Goal: Check status: Check status

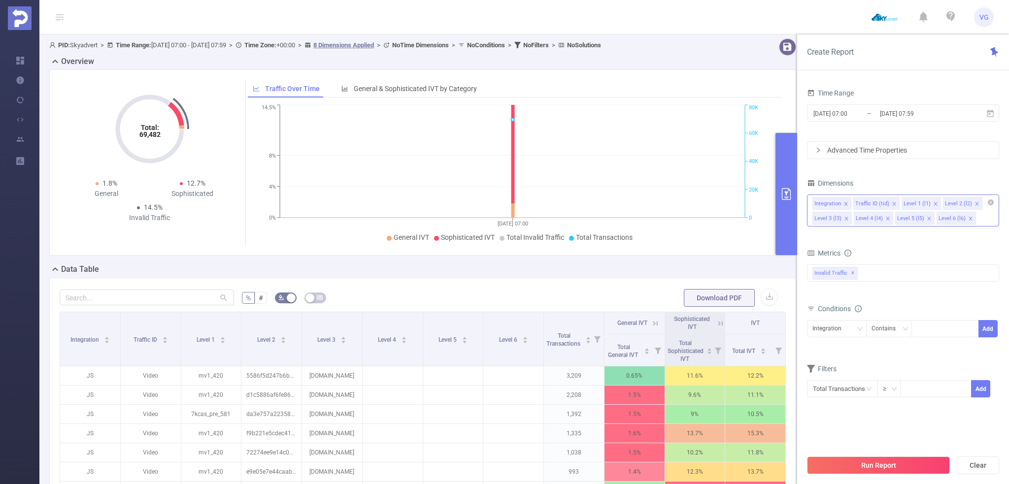
click at [927, 220] on icon "icon: close" at bounding box center [929, 218] width 5 height 5
click at [927, 219] on icon "icon: close" at bounding box center [929, 218] width 5 height 5
click at [885, 218] on icon "icon: close" at bounding box center [887, 218] width 5 height 5
click at [195, 301] on input "text" at bounding box center [147, 298] width 174 height 16
paste input "[DOMAIN_NAME]"
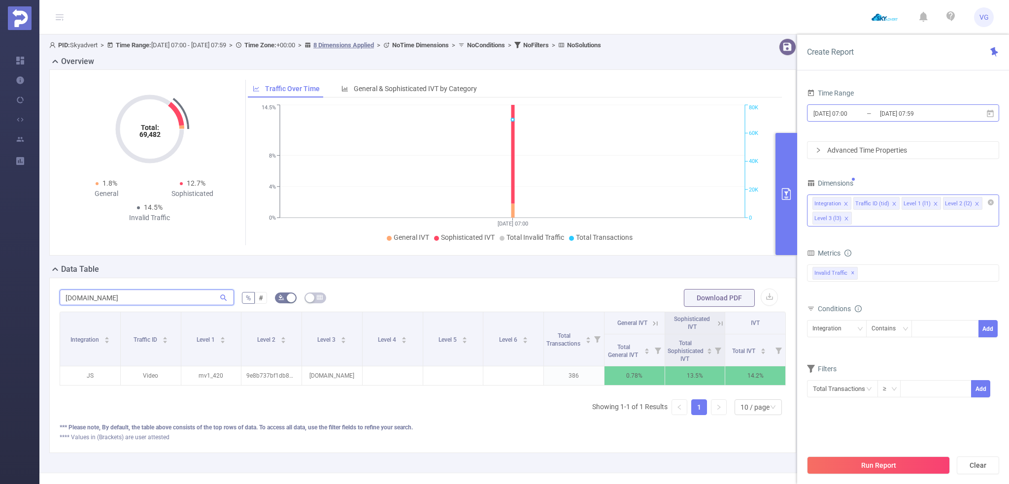
type input "[DOMAIN_NAME]"
click at [887, 115] on input "[DATE] 07:59" at bounding box center [919, 113] width 80 height 13
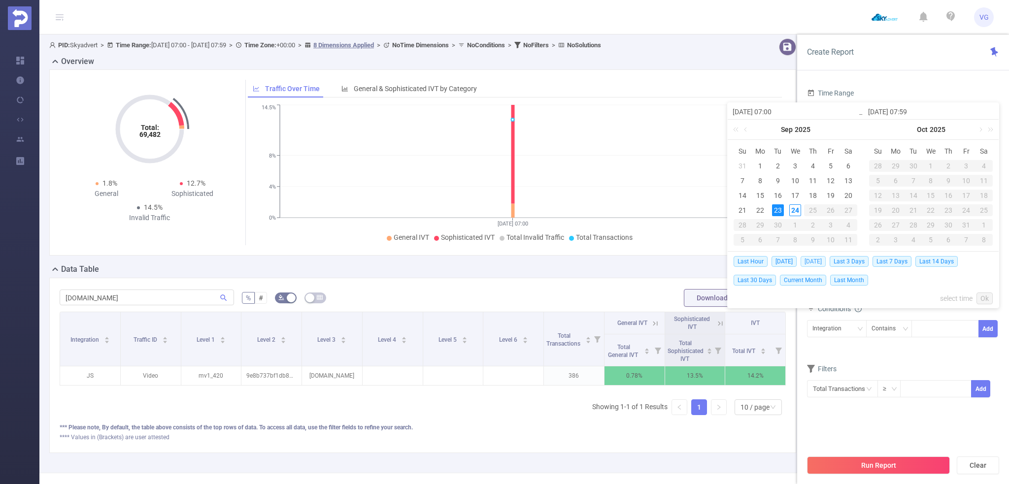
click at [823, 262] on span "[DATE]" at bounding box center [813, 261] width 25 height 11
type input "[DATE] 00:00"
type input "[DATE] 23:59"
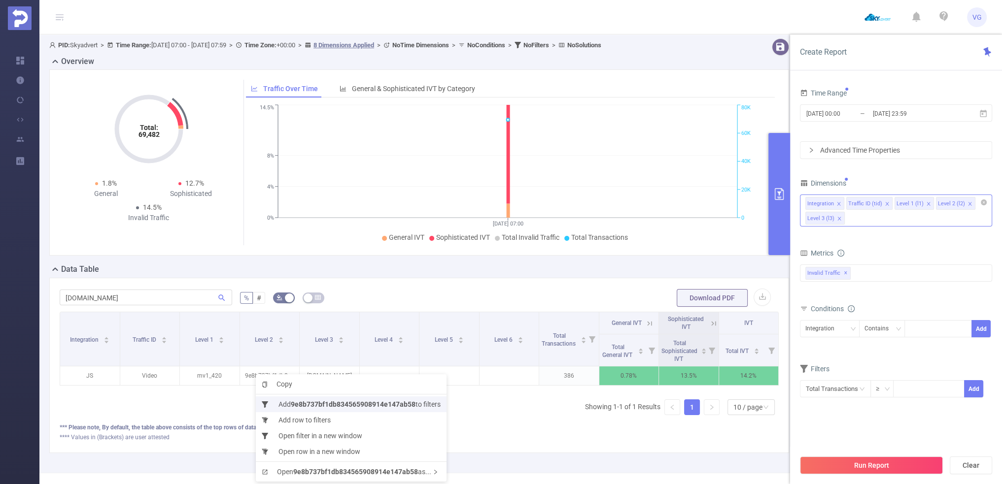
click at [286, 406] on li "Add 9e8b737bf1db834565908914e147ab58 to filters" at bounding box center [351, 405] width 191 height 16
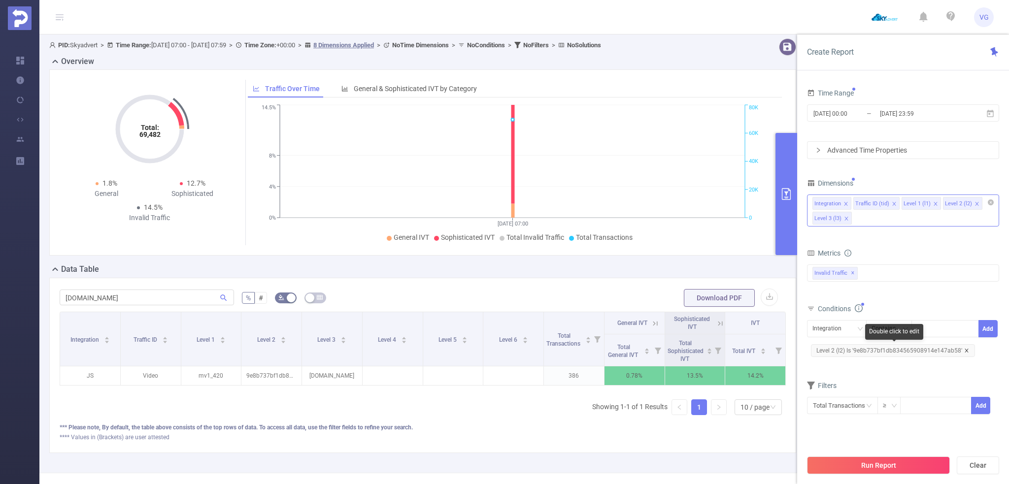
click at [965, 349] on icon "icon: close" at bounding box center [966, 350] width 5 height 5
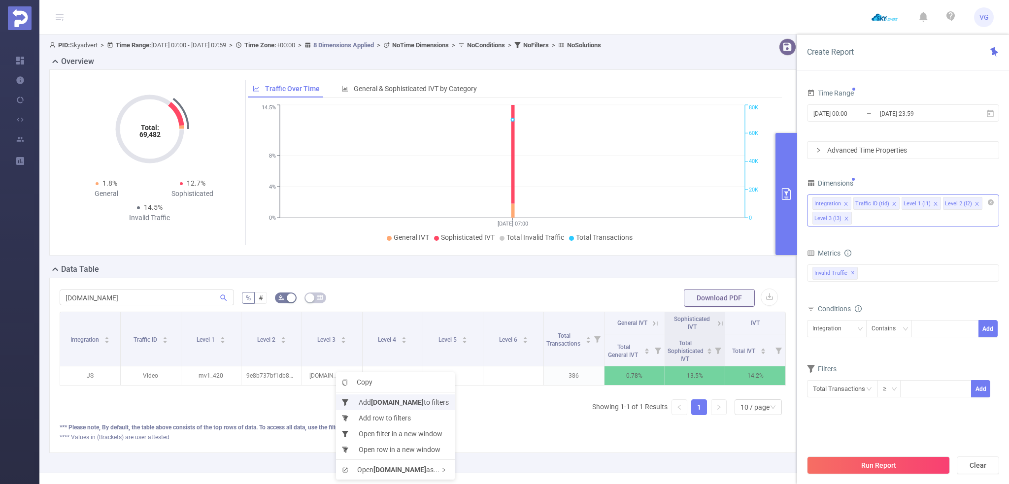
click at [378, 401] on b "[DOMAIN_NAME]" at bounding box center [397, 403] width 53 height 8
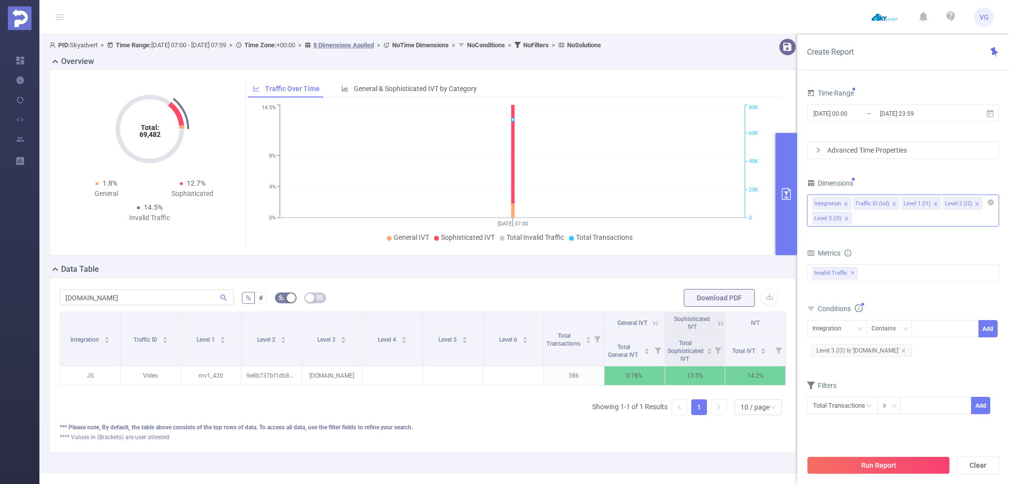
click at [881, 150] on div "Advanced Time Properties" at bounding box center [903, 150] width 191 height 17
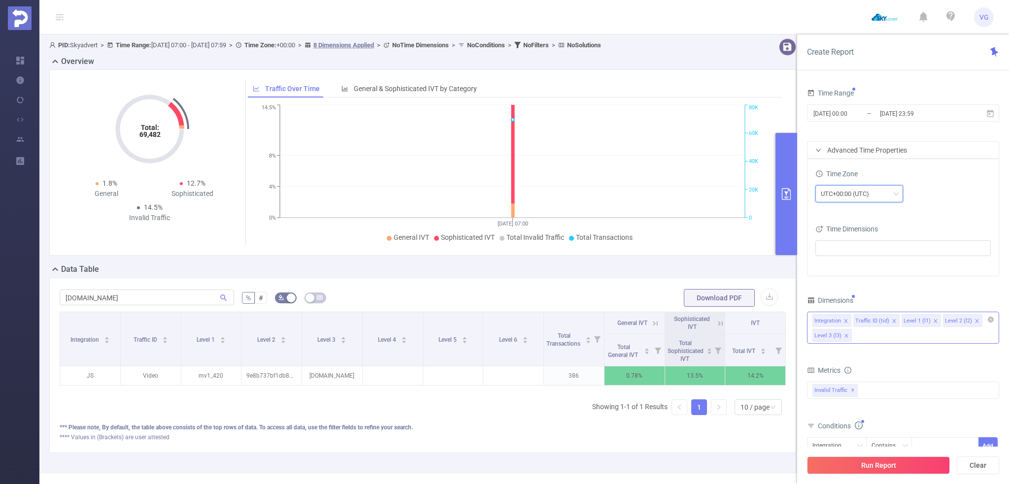
click at [846, 191] on div "UTC+00:00 (UTC)" at bounding box center [848, 194] width 55 height 16
click at [850, 271] on li "UTC+03:00" at bounding box center [859, 270] width 88 height 16
click at [891, 467] on button "Run Report" at bounding box center [878, 466] width 143 height 18
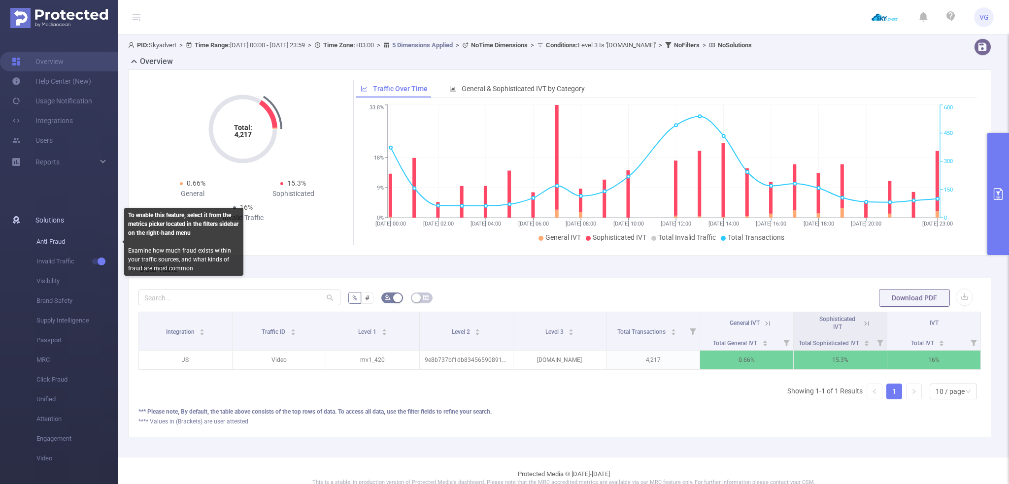
click at [61, 242] on span "Anti-Fraud" at bounding box center [77, 242] width 82 height 20
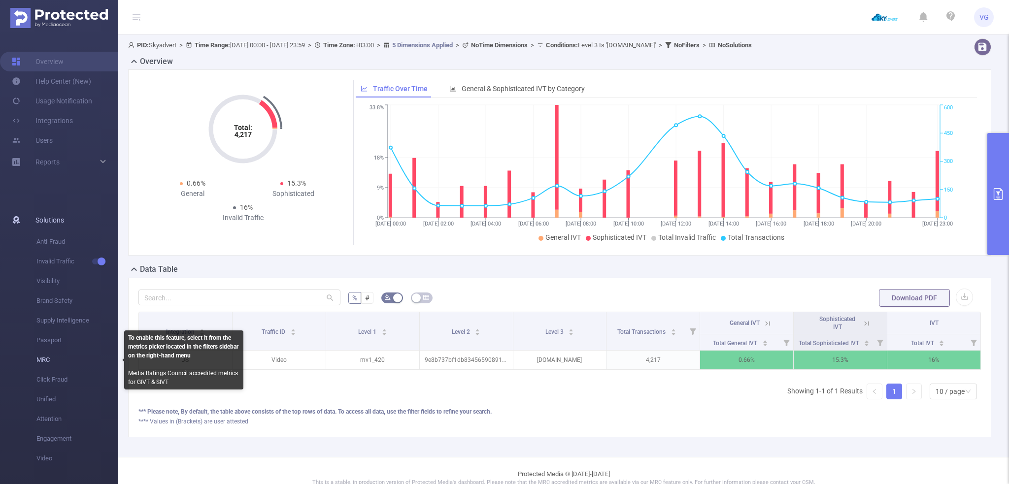
click at [40, 361] on span "MRC" at bounding box center [77, 360] width 82 height 20
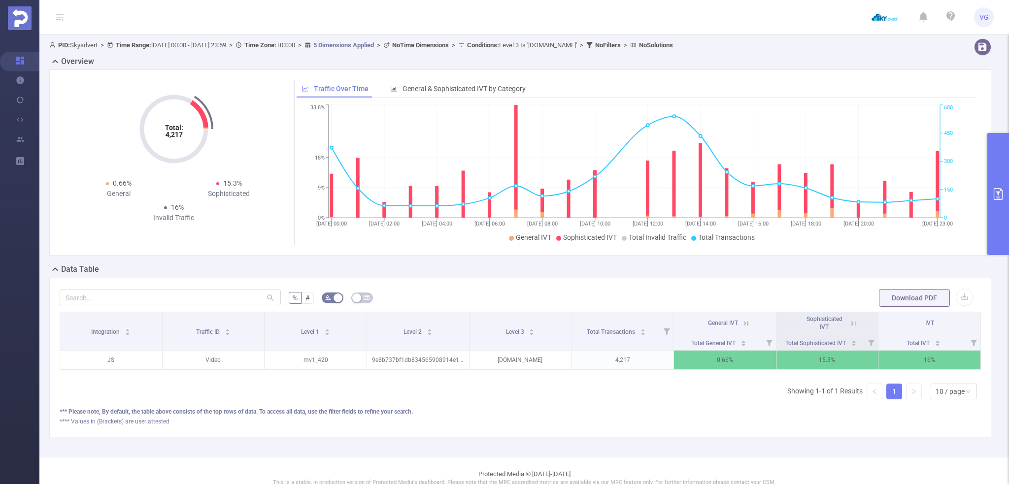
click at [995, 193] on icon "primary" at bounding box center [998, 194] width 12 height 12
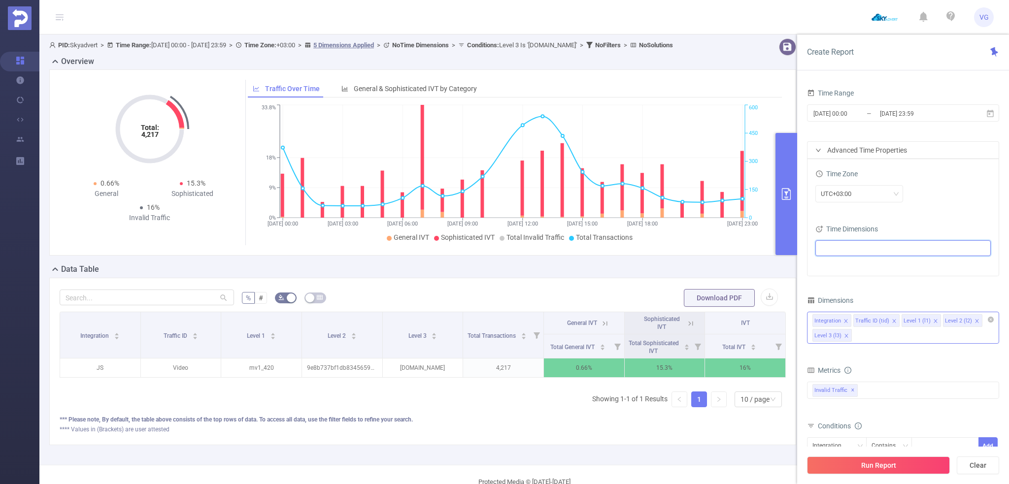
click at [887, 246] on ul at bounding box center [899, 248] width 162 height 15
click at [975, 319] on icon "icon: close" at bounding box center [977, 321] width 5 height 5
click at [891, 466] on button "Run Report" at bounding box center [878, 466] width 143 height 18
